Goal: Transaction & Acquisition: Book appointment/travel/reservation

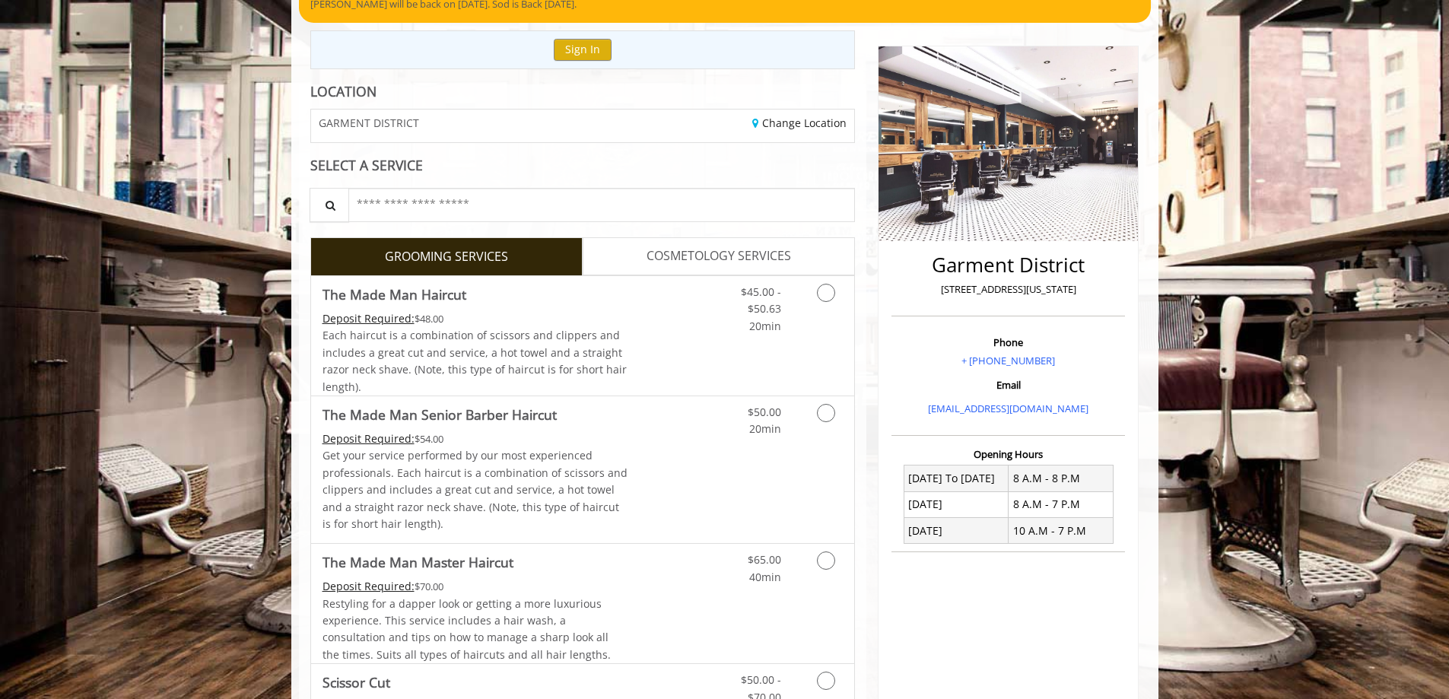
scroll to position [152, 0]
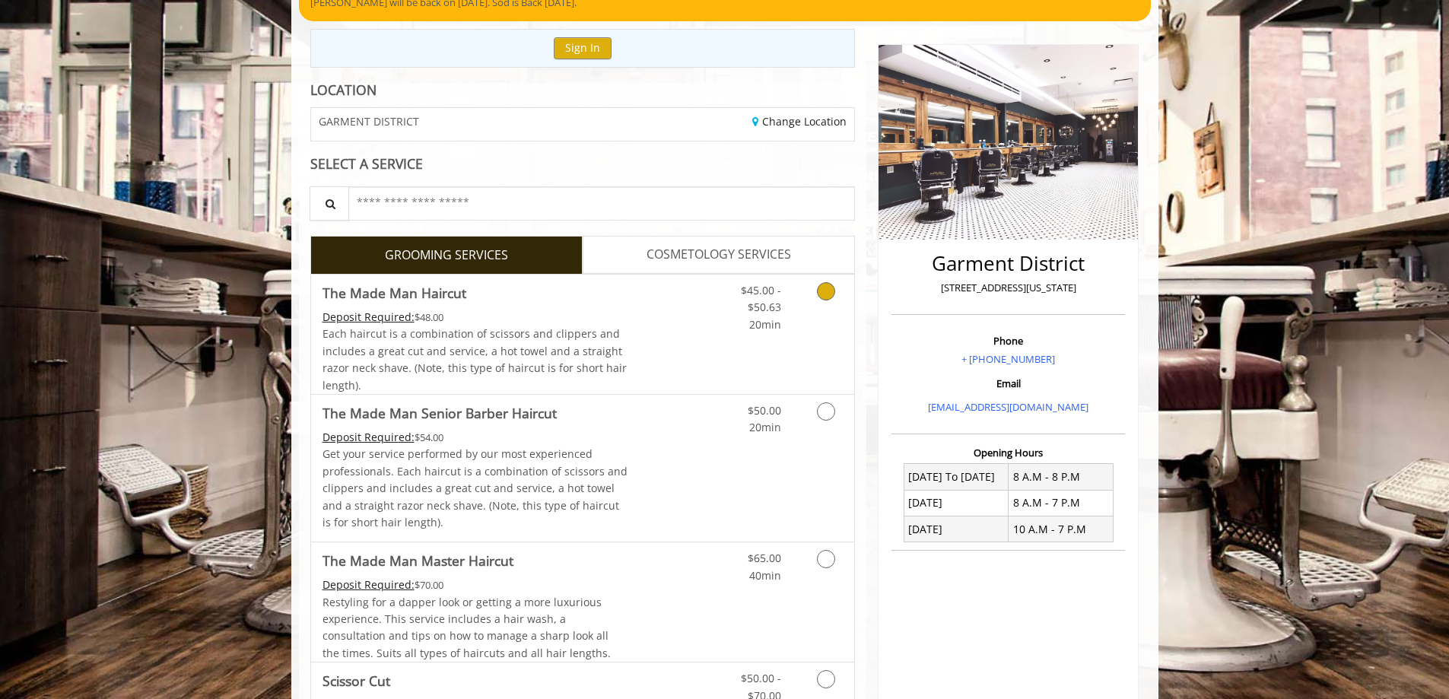
click at [832, 298] on link "Grooming services" at bounding box center [823, 304] width 39 height 59
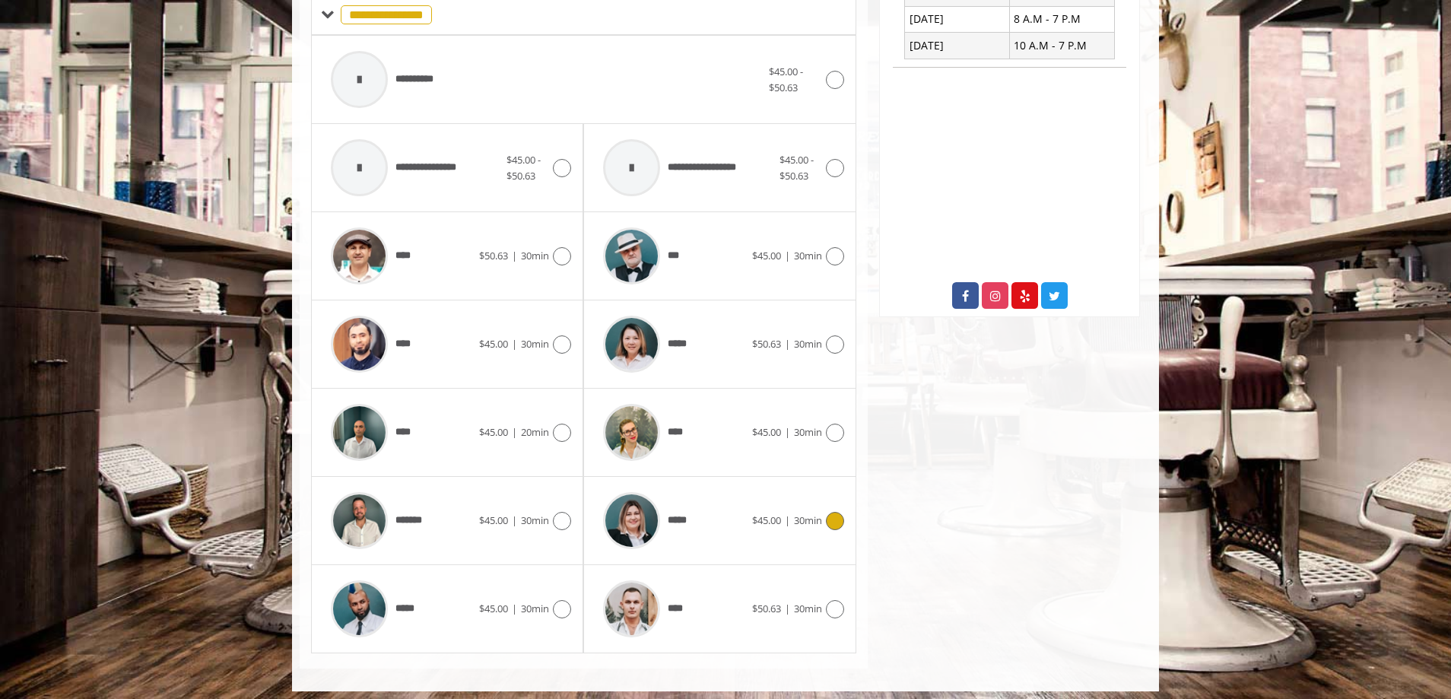
scroll to position [643, 0]
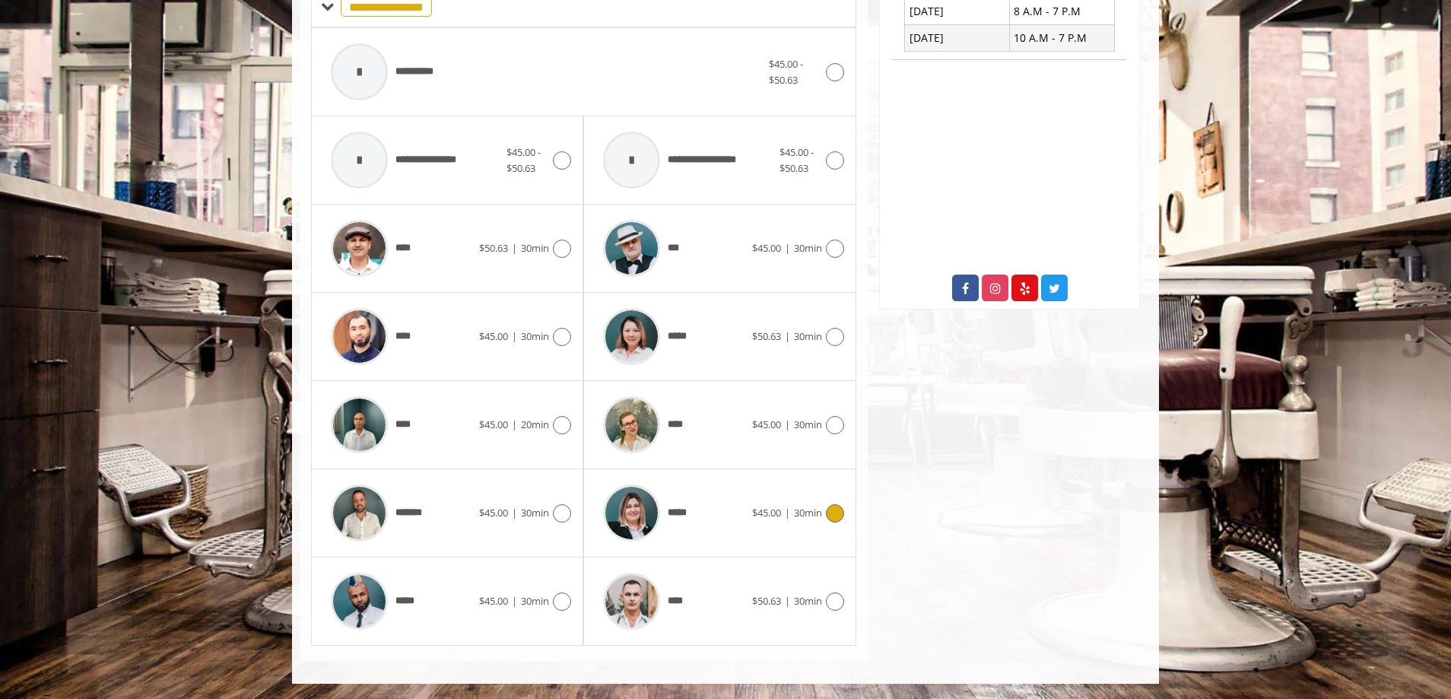
click at [835, 511] on icon at bounding box center [835, 513] width 18 height 18
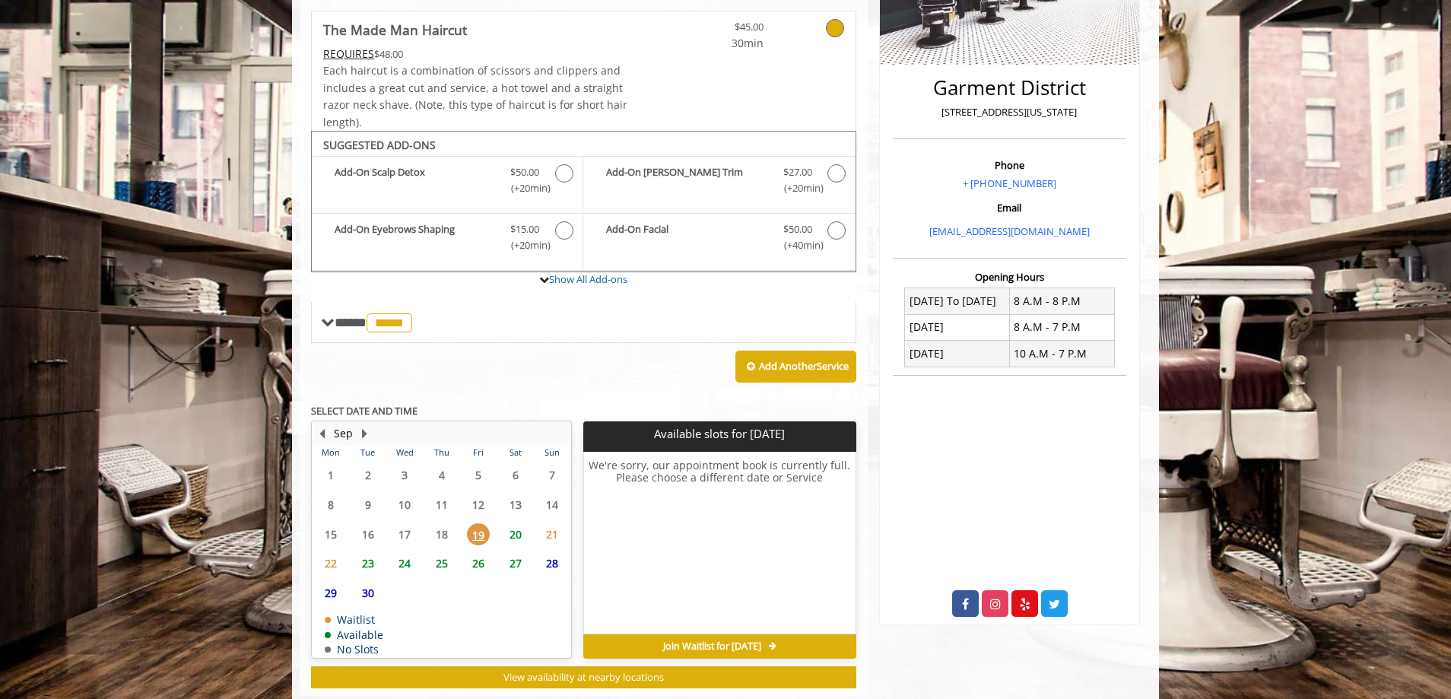
scroll to position [363, 0]
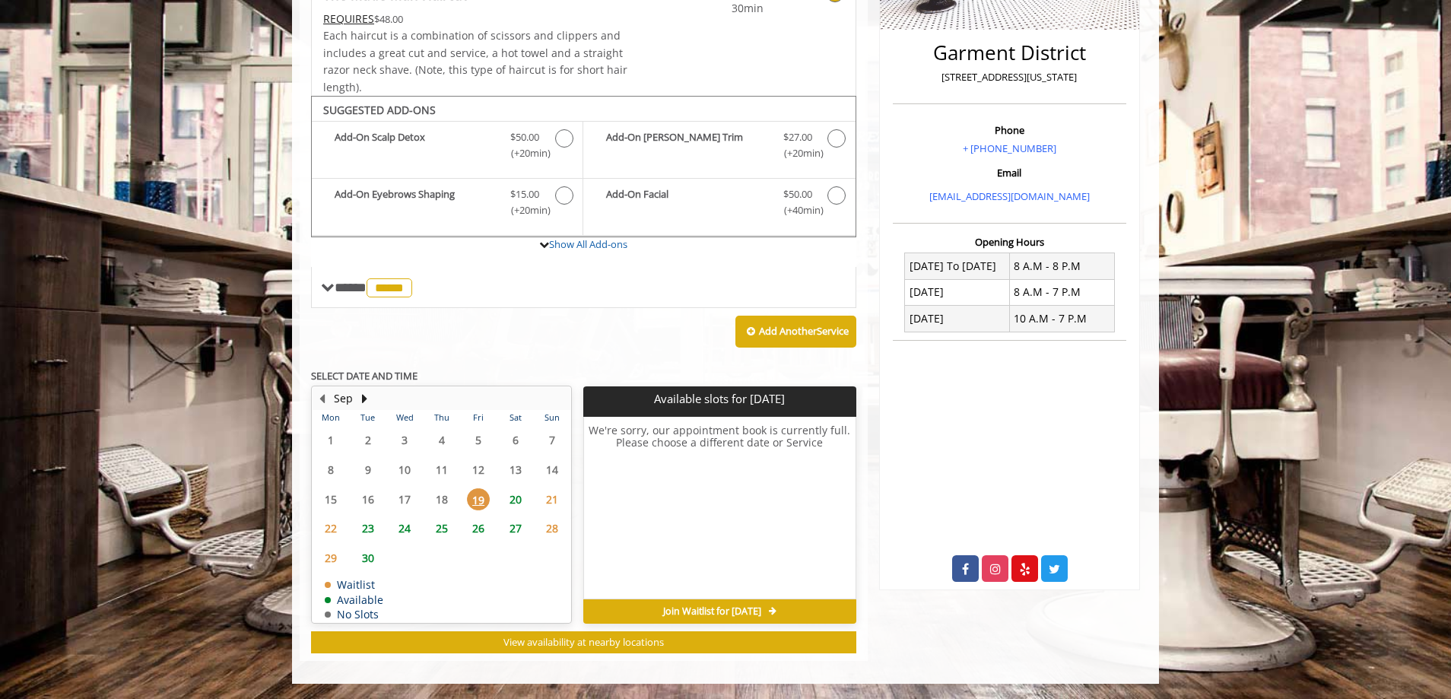
click at [474, 503] on span "19" at bounding box center [478, 499] width 23 height 22
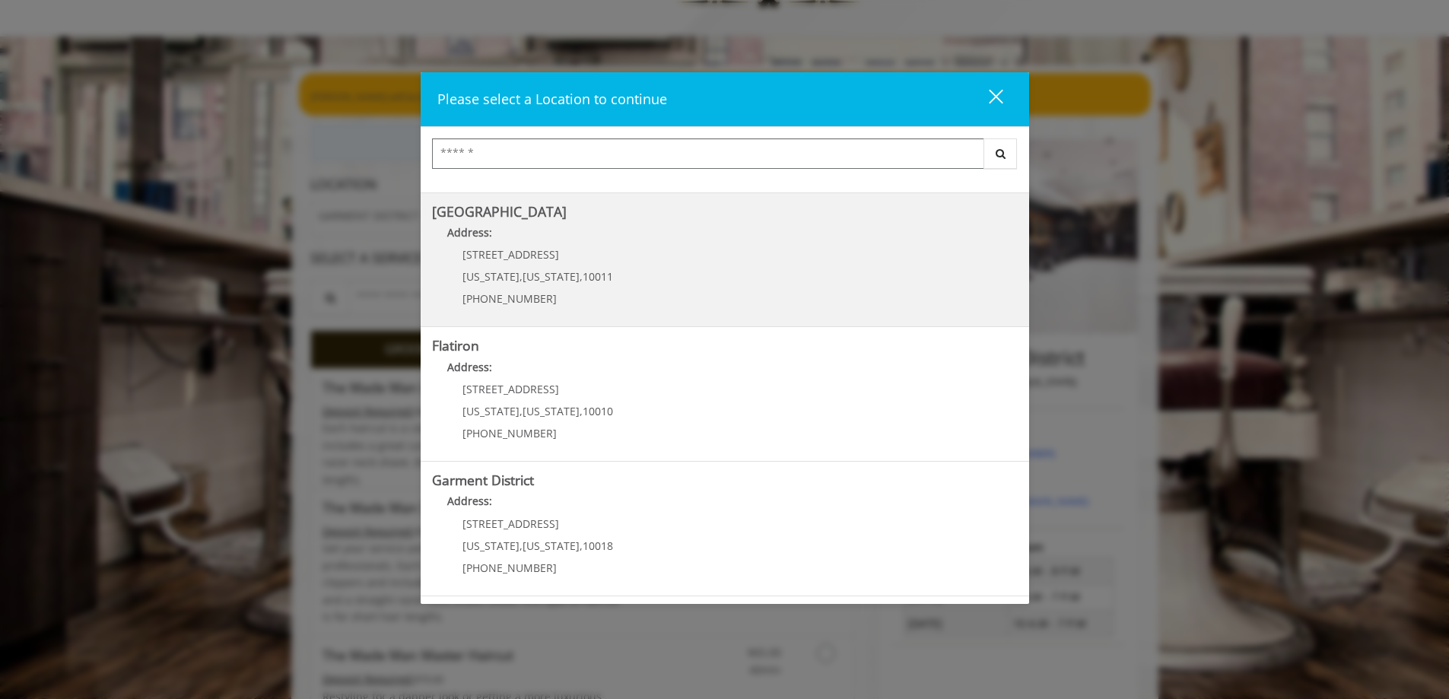
scroll to position [304, 0]
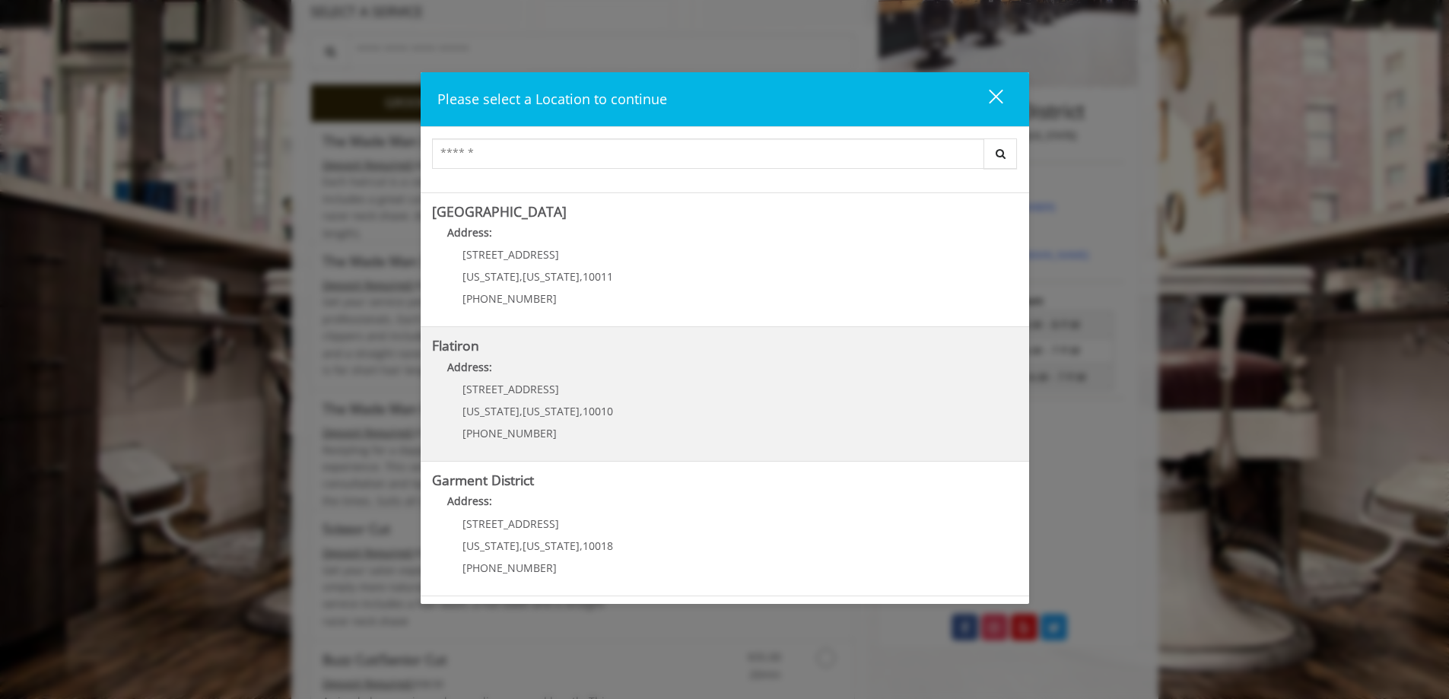
click at [637, 412] on "Flatiron Address: 10 E 23rd St New York , New York , 10010 (917) 475-1765" at bounding box center [725, 393] width 586 height 111
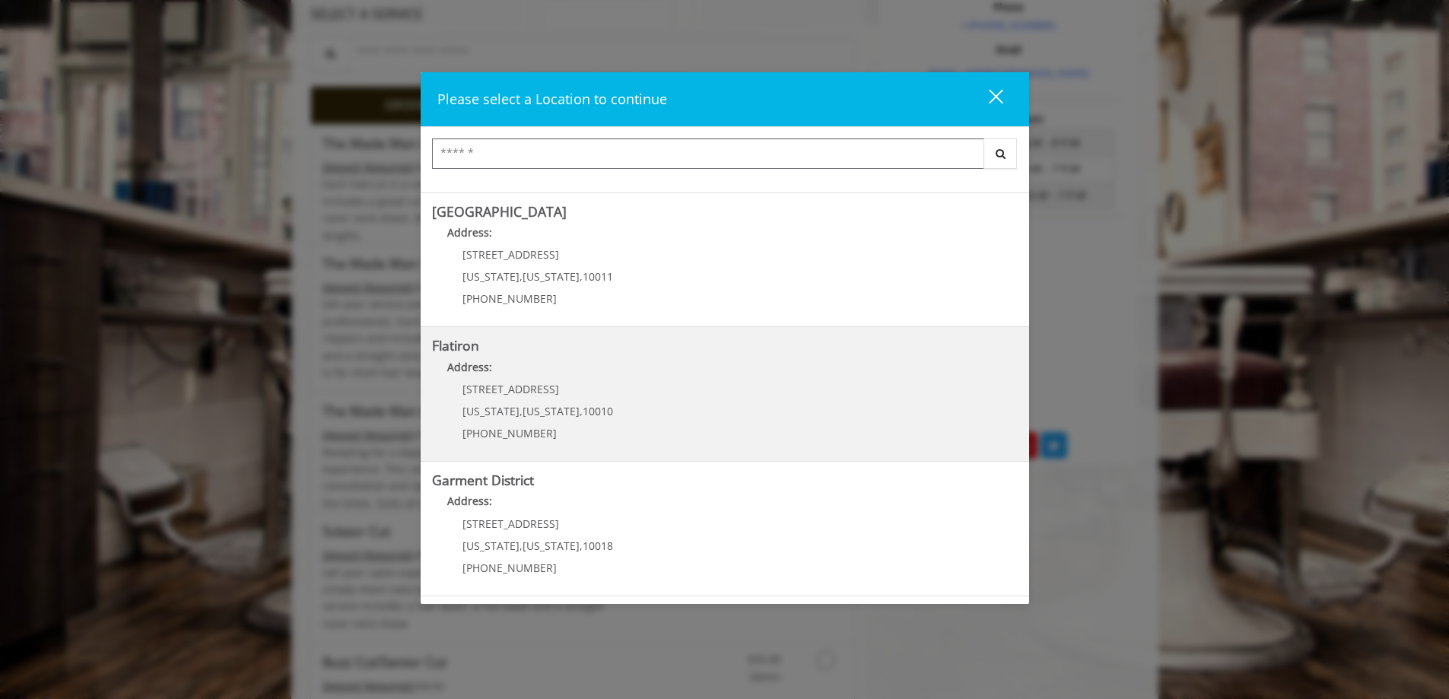
scroll to position [456, 0]
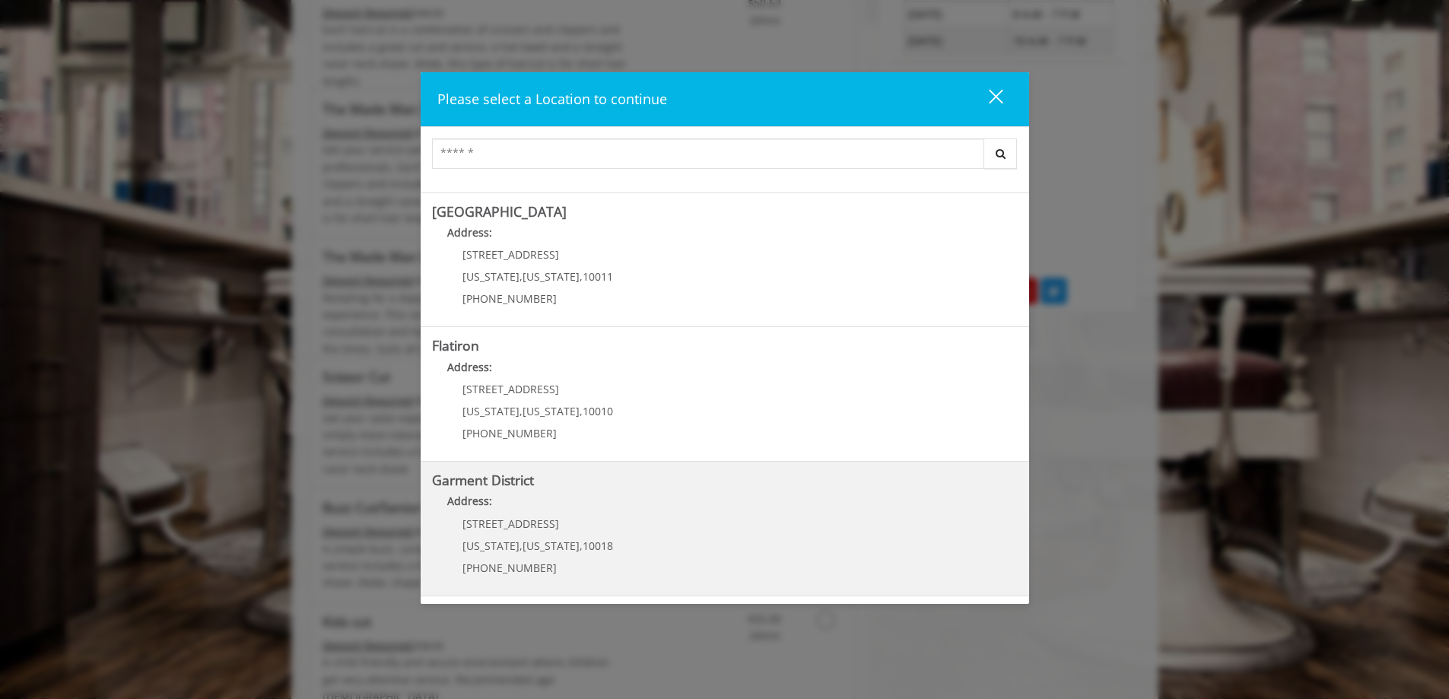
click at [549, 536] on div "1400 Broadway New York , New York , 10018 (212) 997-4247" at bounding box center [526, 551] width 189 height 66
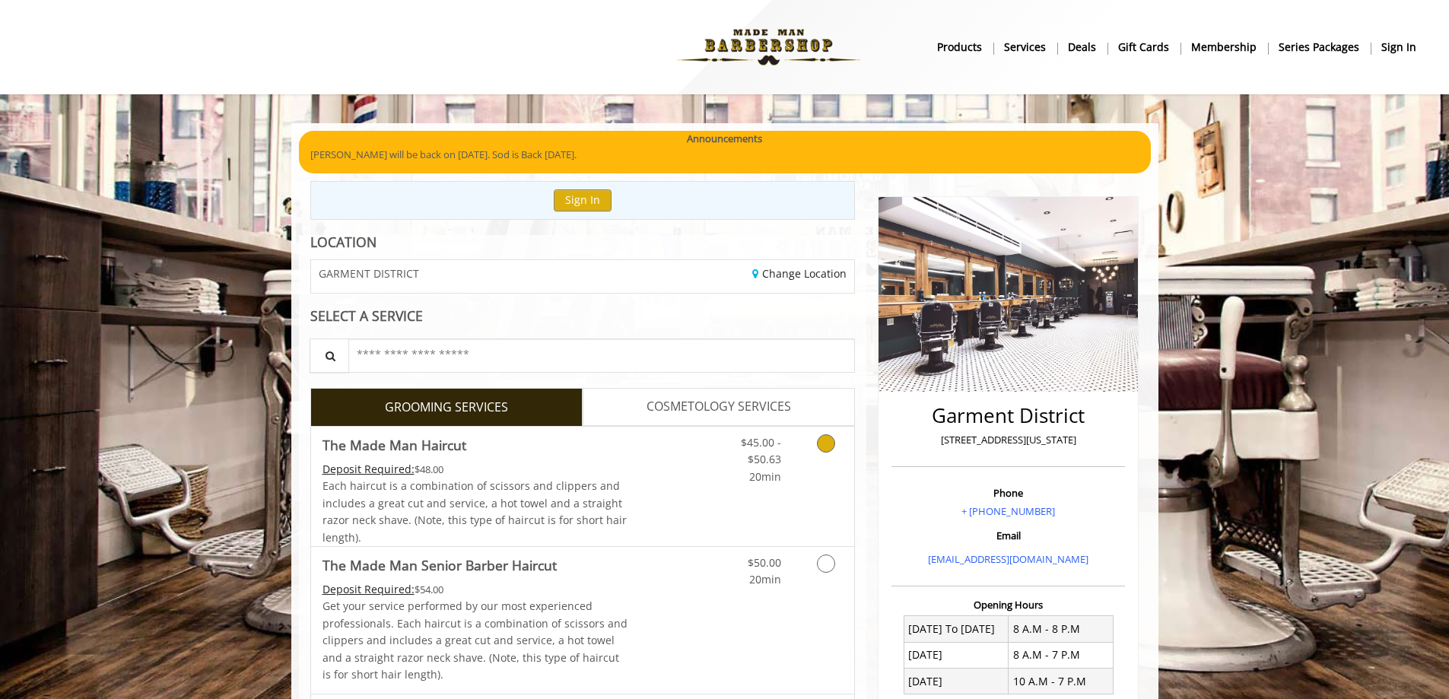
click at [829, 447] on icon "Grooming services" at bounding box center [826, 443] width 18 height 18
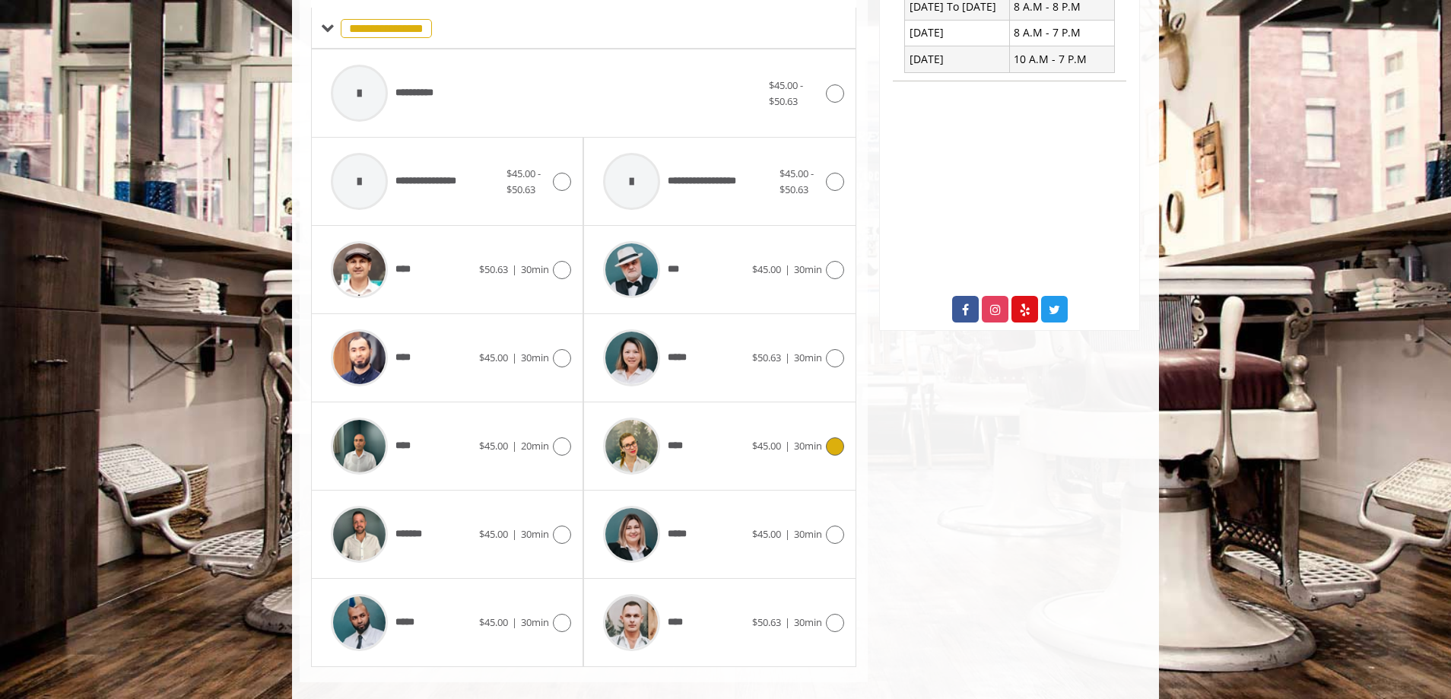
scroll to position [643, 0]
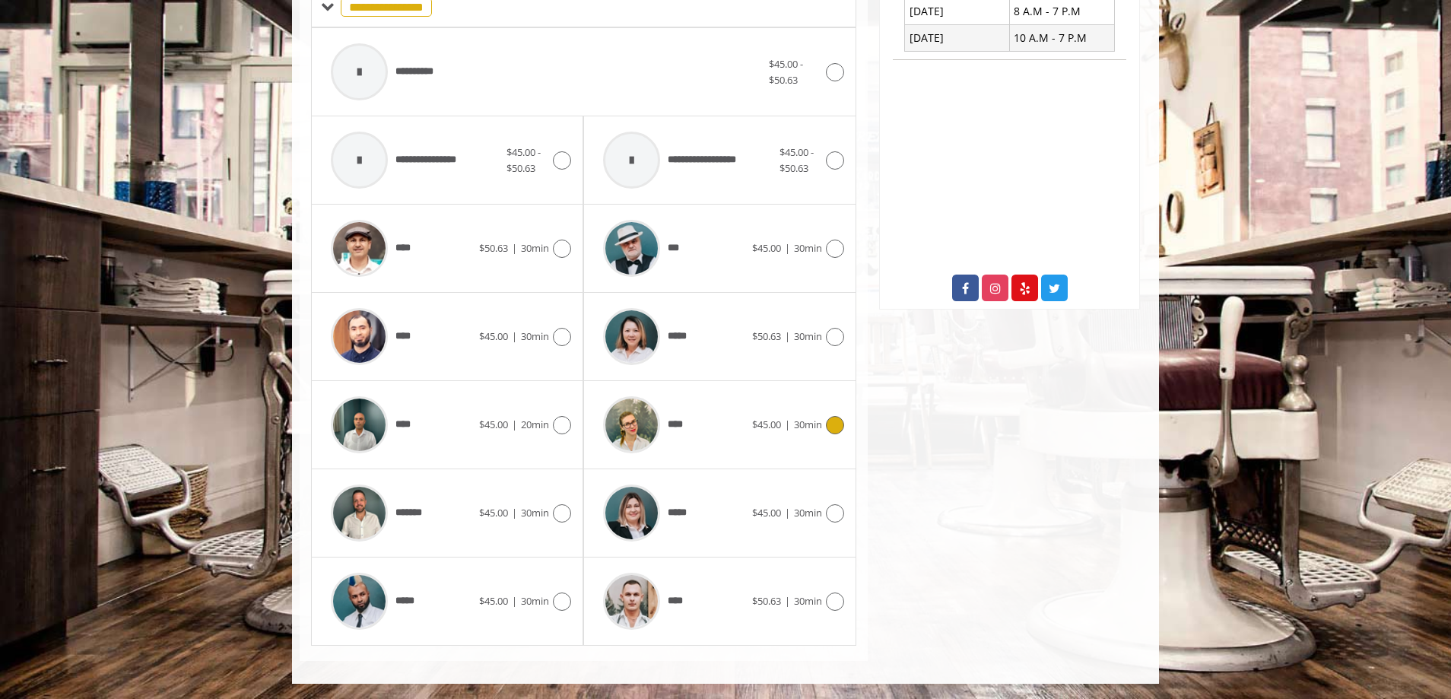
click at [701, 436] on div "****" at bounding box center [673, 425] width 156 height 72
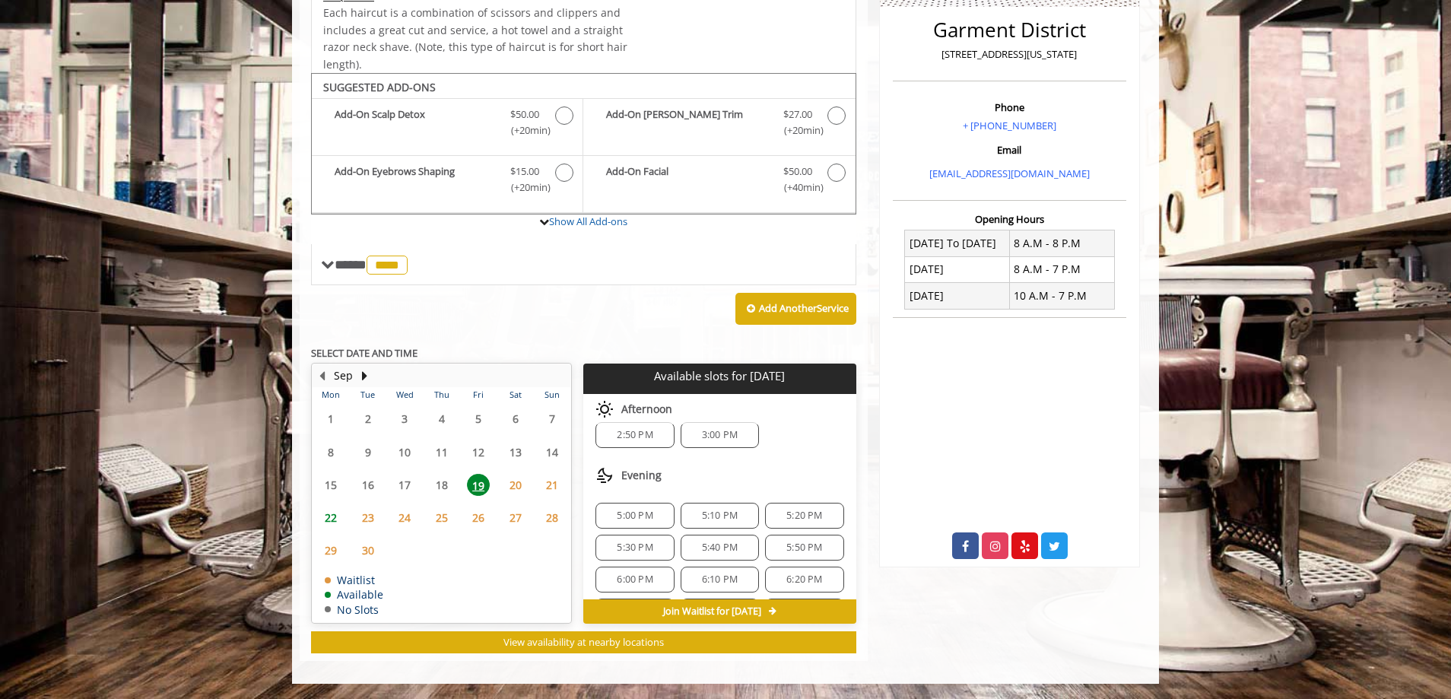
scroll to position [0, 0]
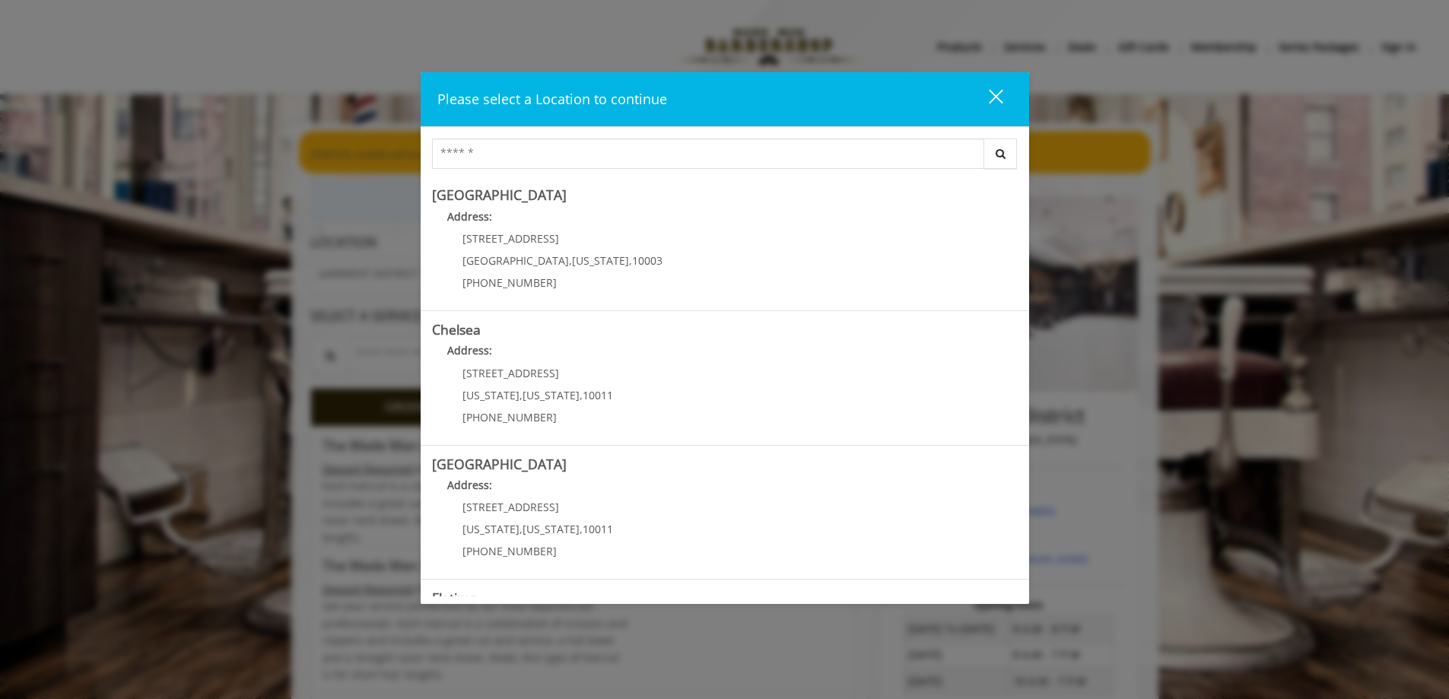
click at [986, 98] on div "close" at bounding box center [986, 99] width 30 height 23
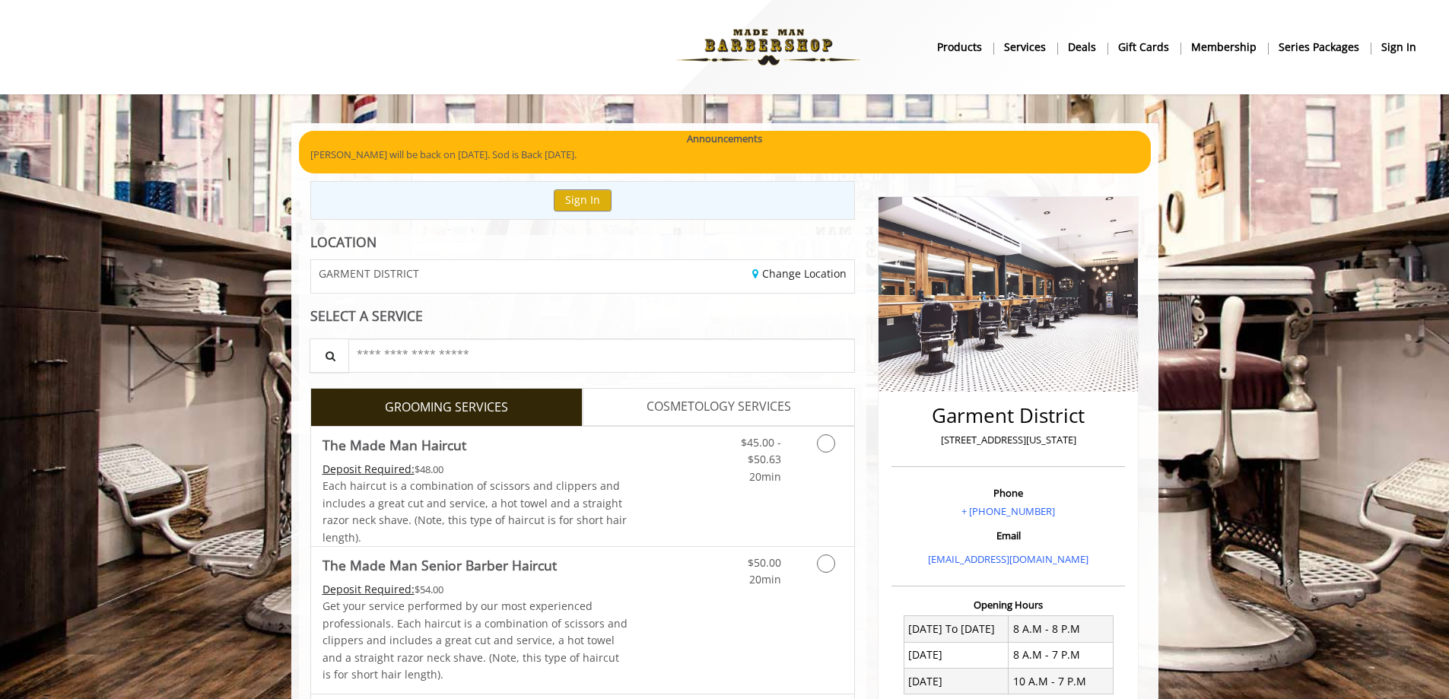
click at [690, 415] on span "COSMETOLOGY SERVICES" at bounding box center [718, 407] width 144 height 20
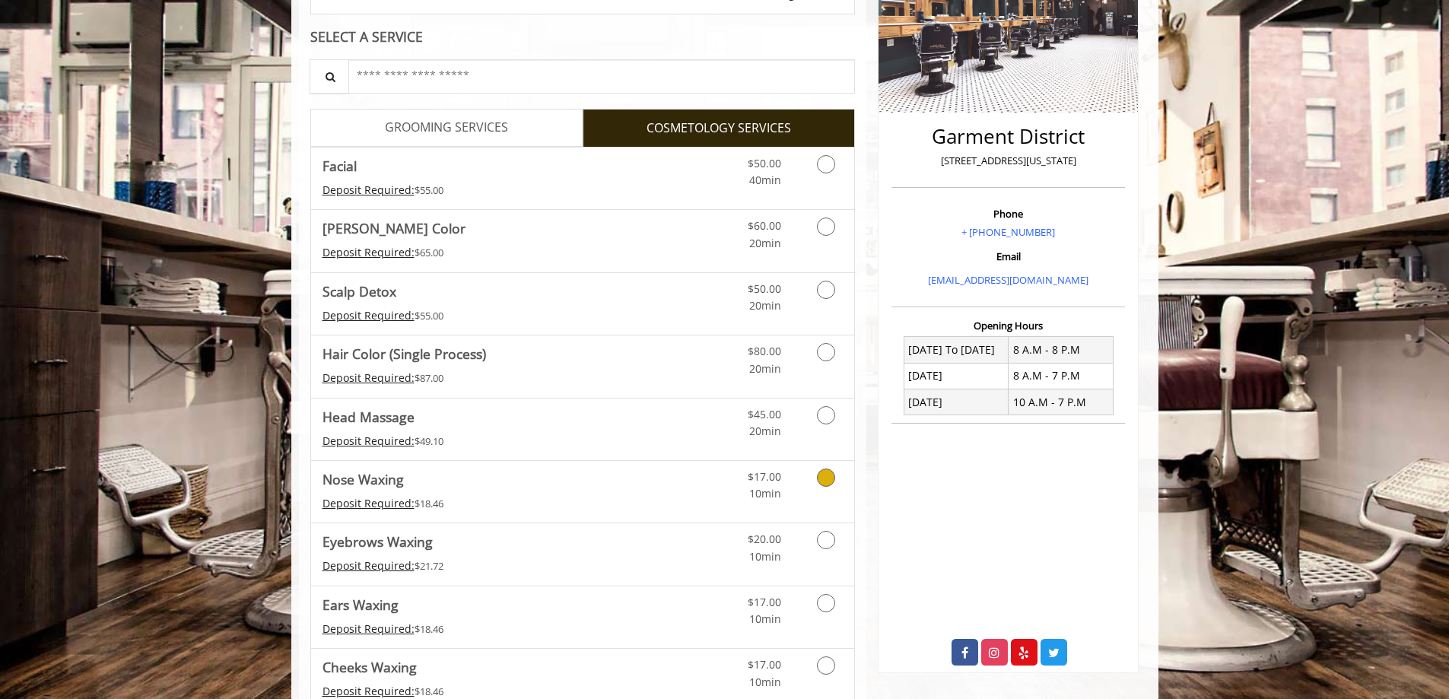
scroll to position [518, 0]
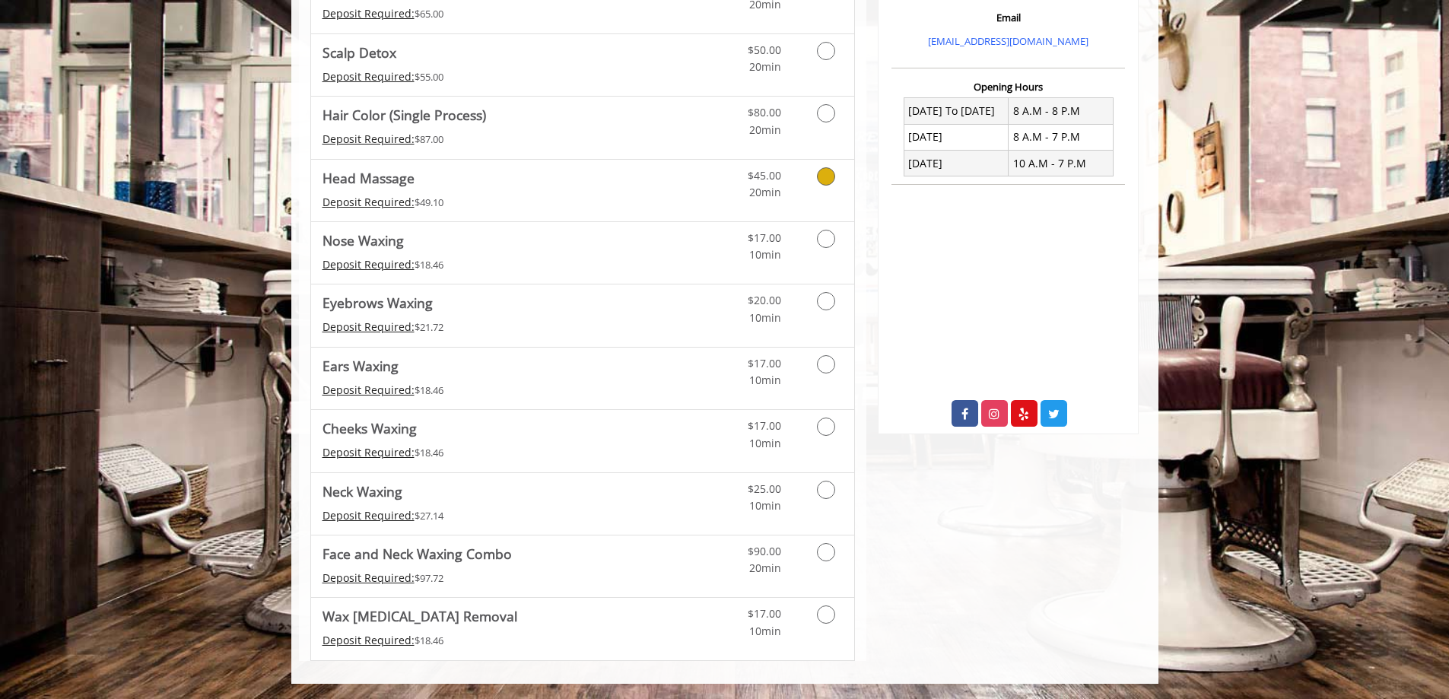
click at [674, 187] on link "Discounted Price" at bounding box center [672, 191] width 90 height 62
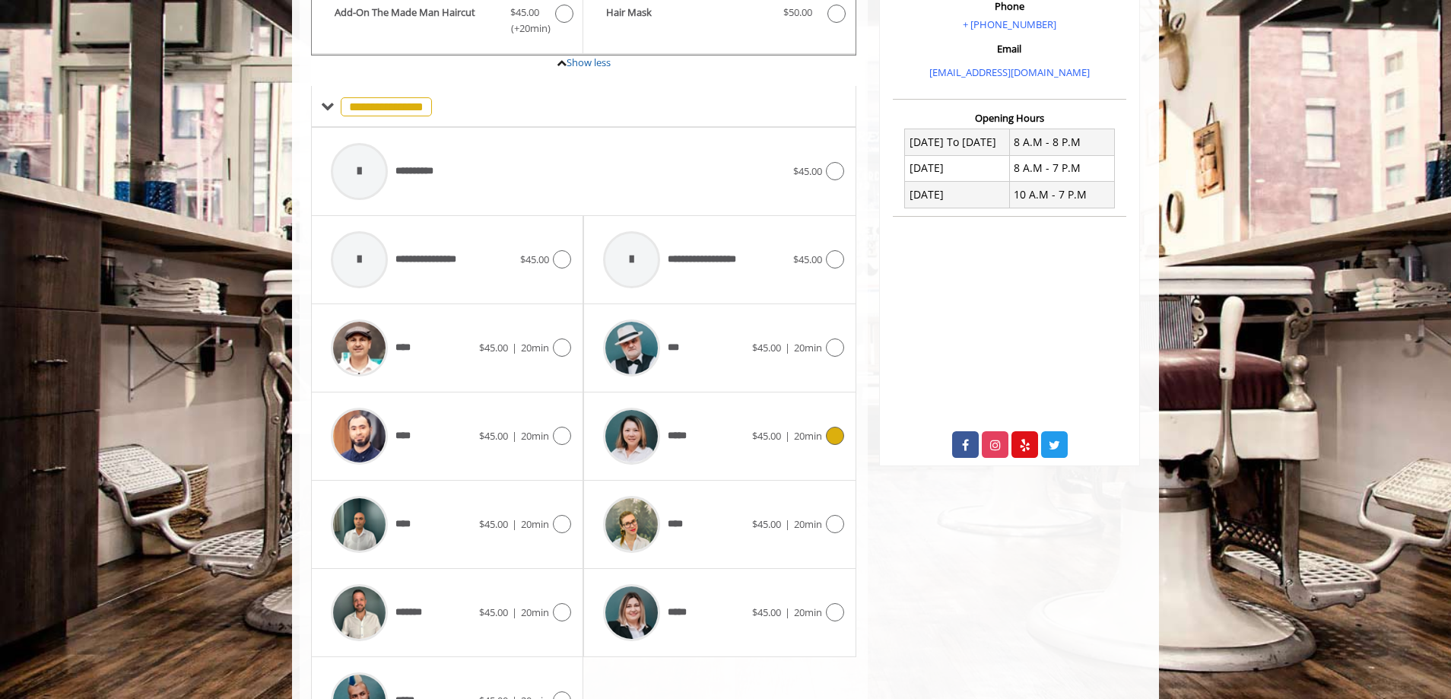
scroll to position [586, 0]
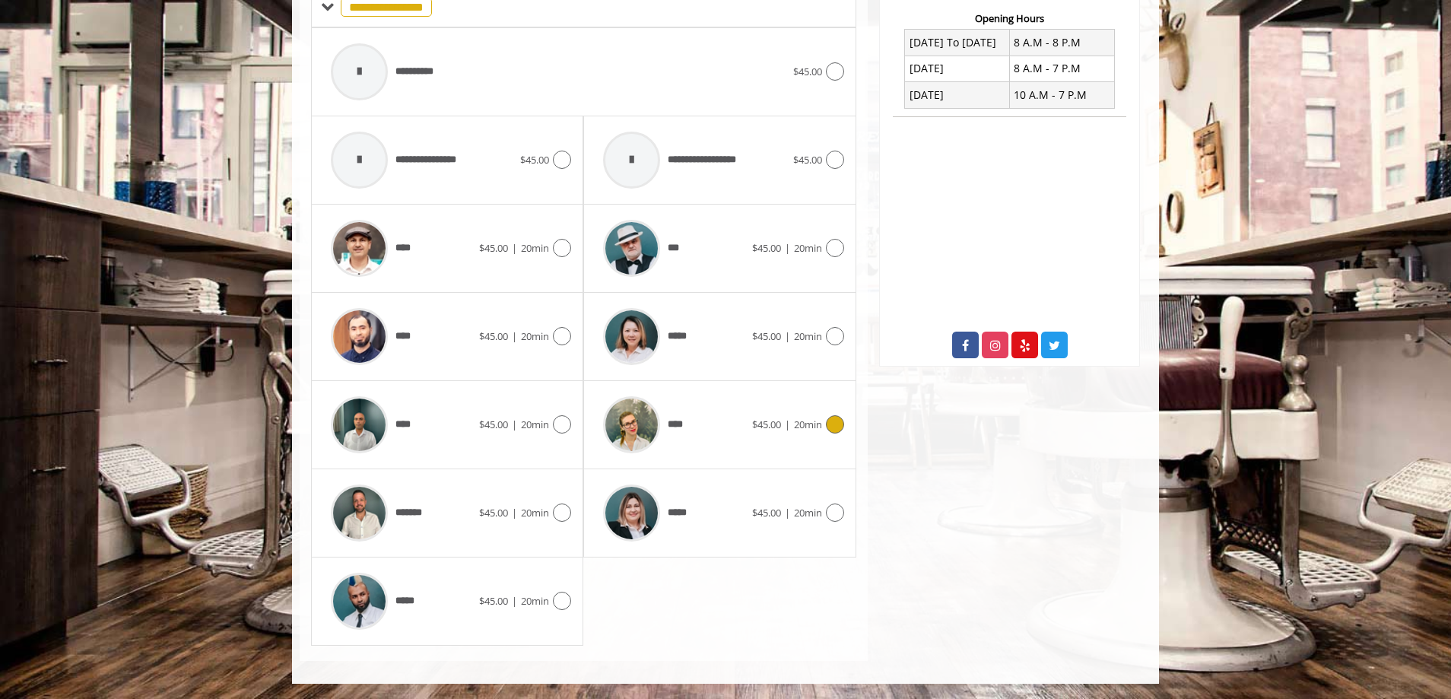
click at [648, 425] on img at bounding box center [631, 424] width 57 height 57
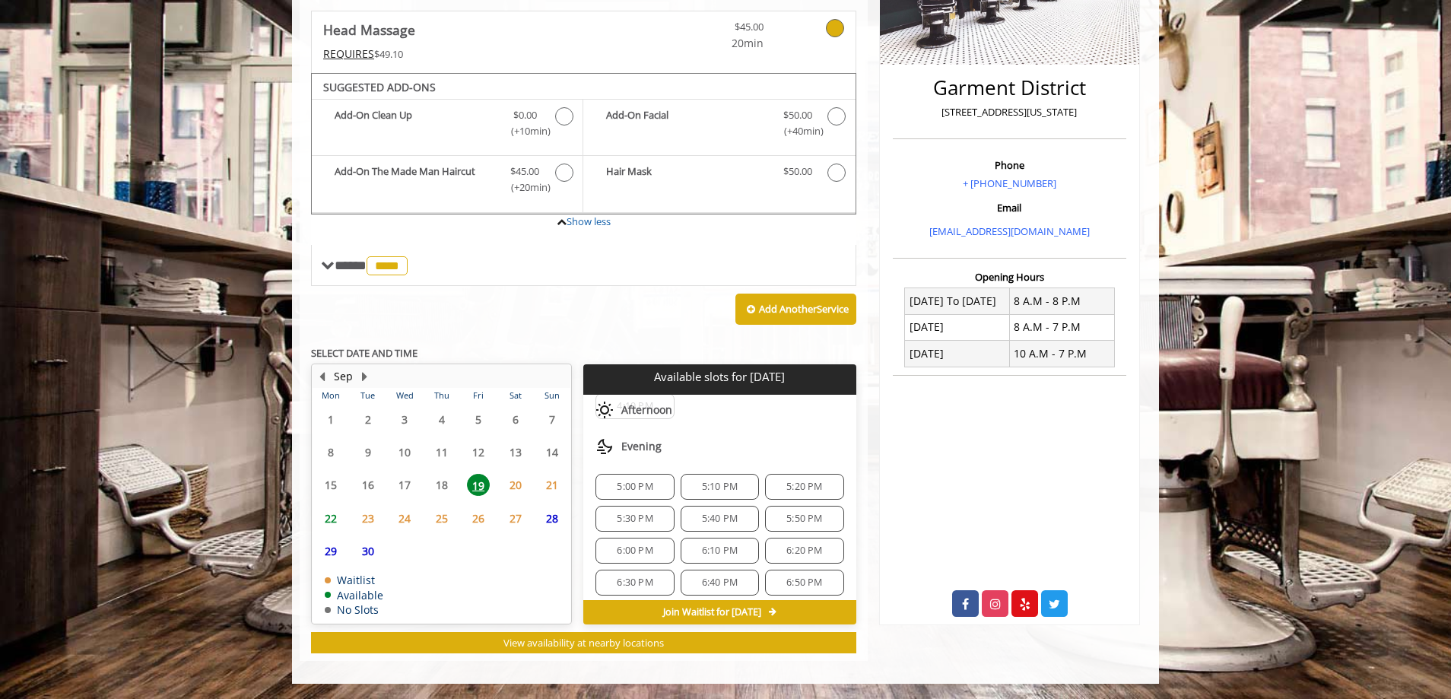
scroll to position [0, 0]
